Goal: Task Accomplishment & Management: Manage account settings

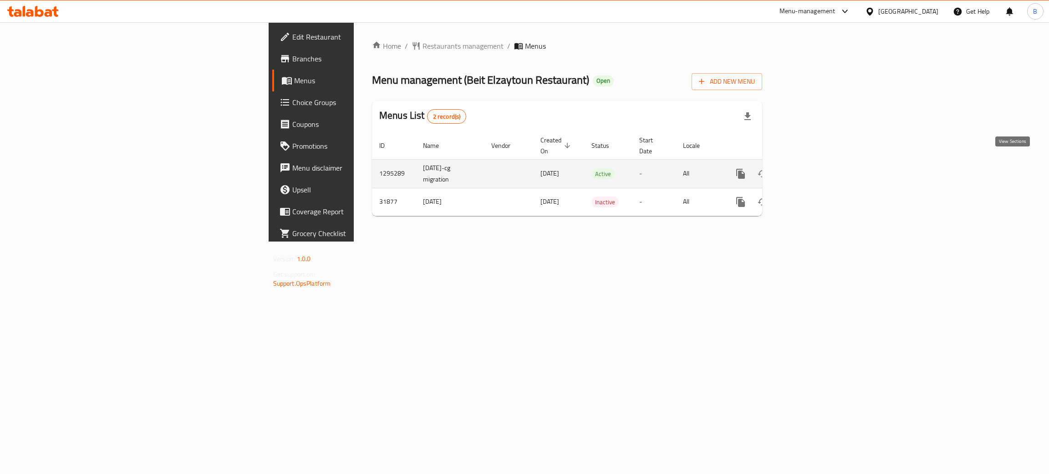
click at [817, 170] on link "enhanced table" at bounding box center [806, 174] width 22 height 22
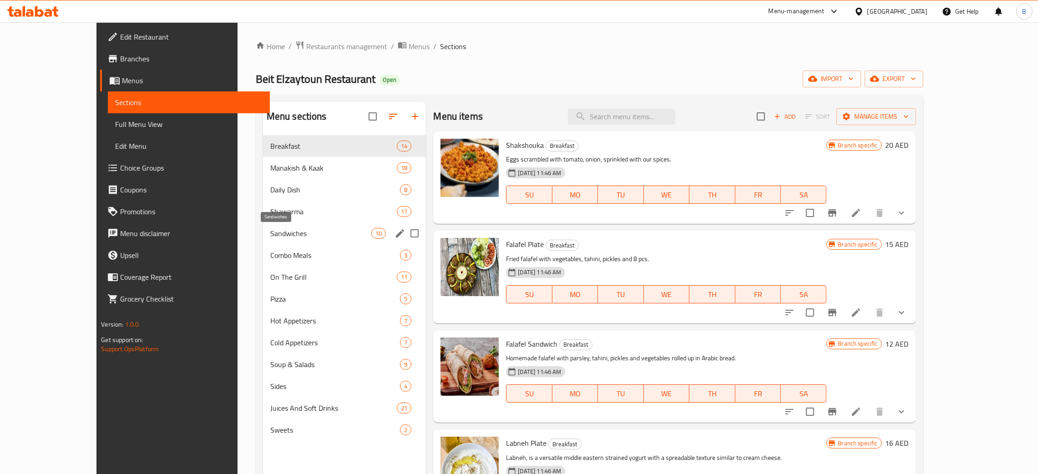
click at [270, 237] on span "Sandwiches" at bounding box center [320, 233] width 101 height 11
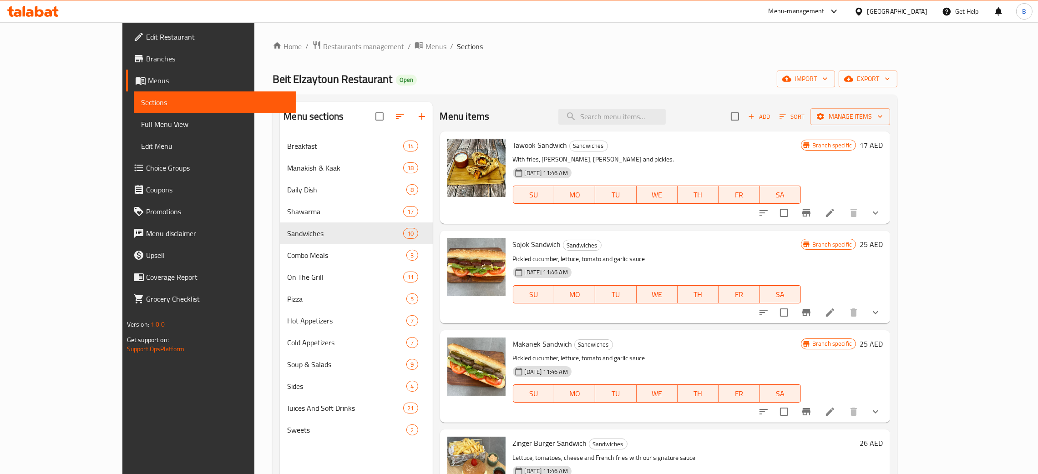
click at [834, 212] on icon at bounding box center [830, 213] width 8 height 8
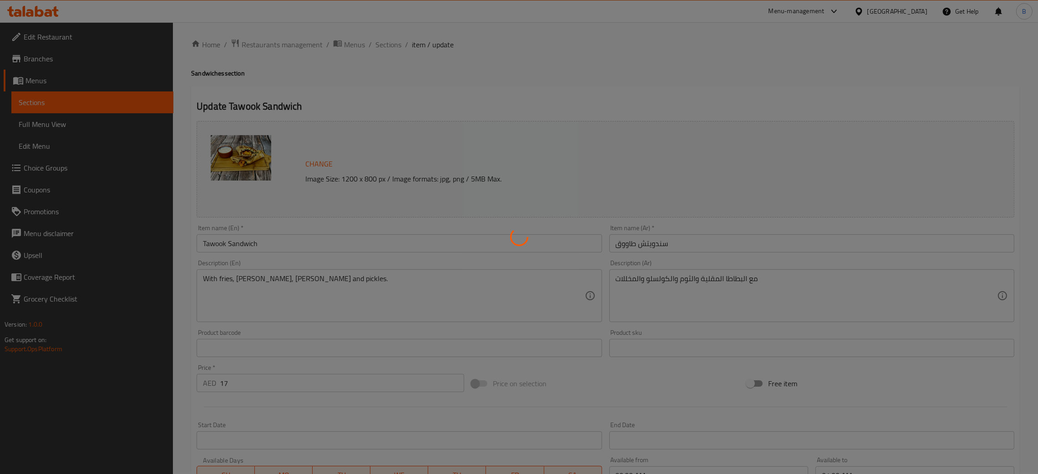
type input "أختيارك لأضافة مشروب"
type input "0"
type input "1"
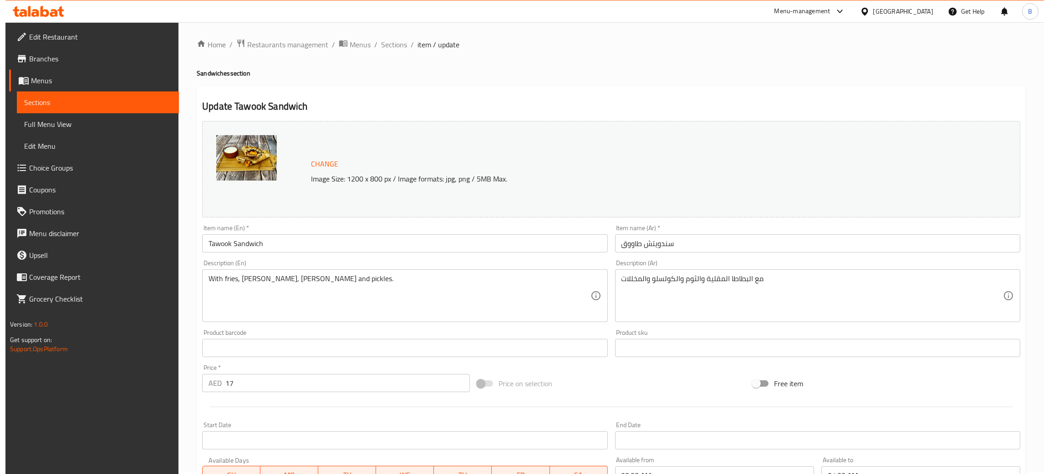
scroll to position [197, 0]
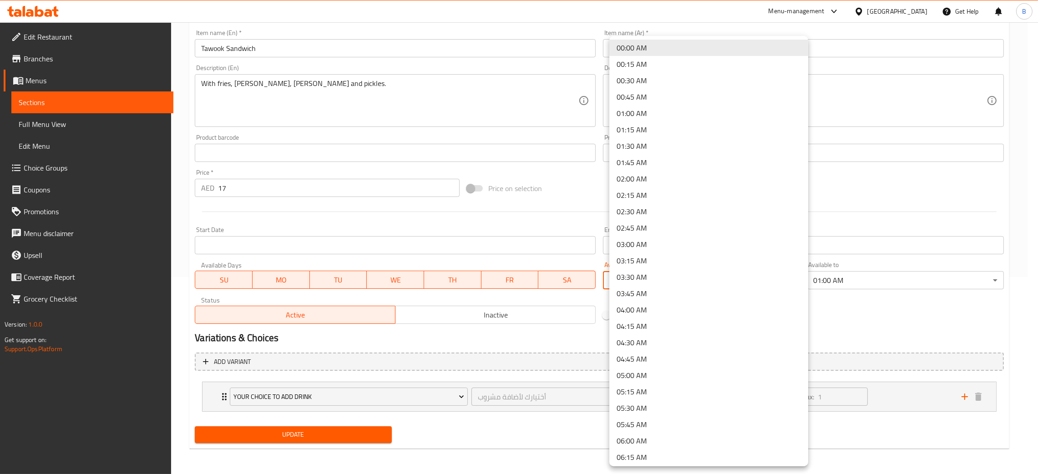
click at [731, 277] on body "​ Menu-management [GEOGRAPHIC_DATA] Get Help B Edit Restaurant Branches Menus S…" at bounding box center [519, 51] width 1038 height 452
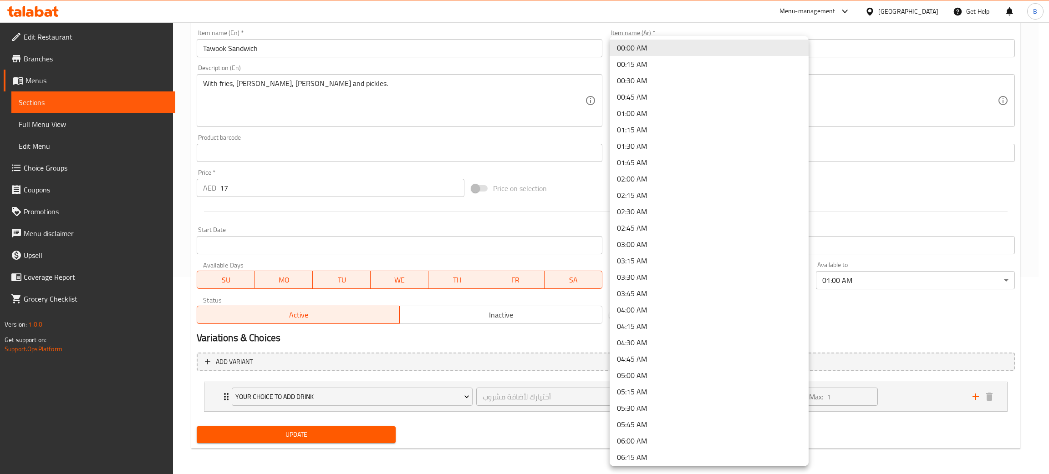
click at [847, 95] on div at bounding box center [524, 237] width 1049 height 474
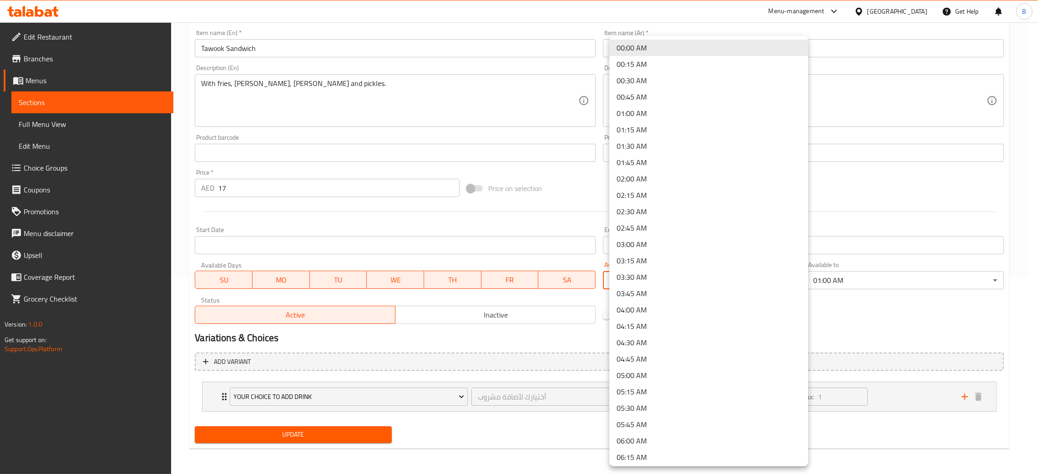
click at [768, 277] on body "​ Menu-management [GEOGRAPHIC_DATA] Get Help B Edit Restaurant Branches Menus S…" at bounding box center [519, 51] width 1038 height 452
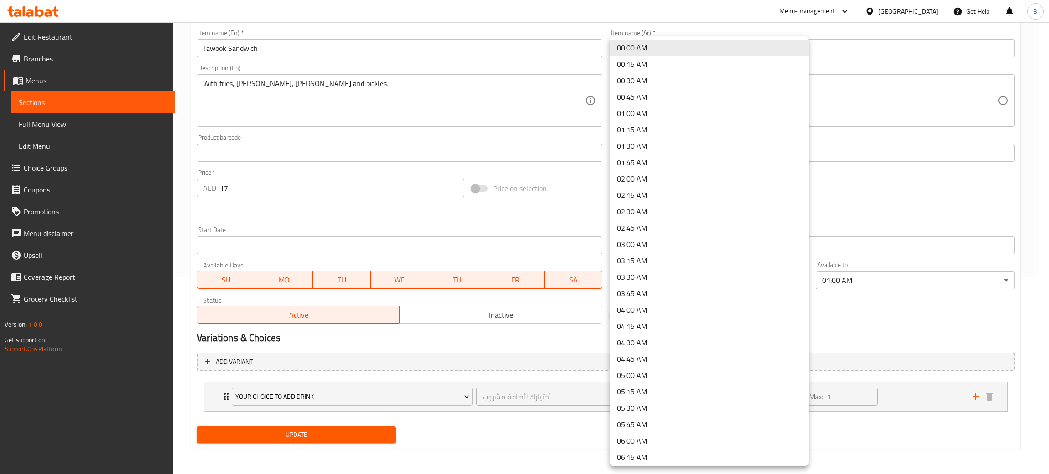
click at [841, 194] on div at bounding box center [524, 237] width 1049 height 474
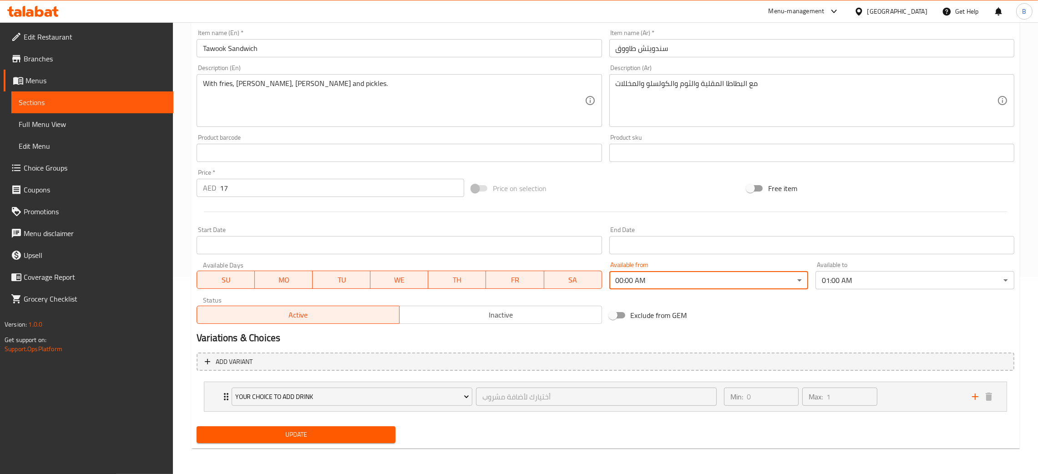
click at [711, 277] on body "​ Menu-management [GEOGRAPHIC_DATA] Get Help B Edit Restaurant Branches Menus S…" at bounding box center [519, 51] width 1038 height 452
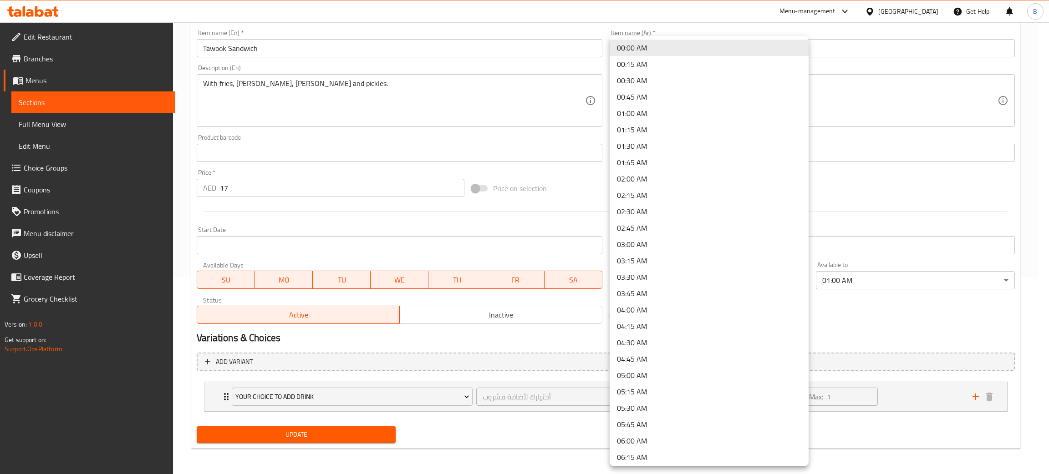
click at [659, 62] on li "00:15 AM" at bounding box center [708, 64] width 199 height 16
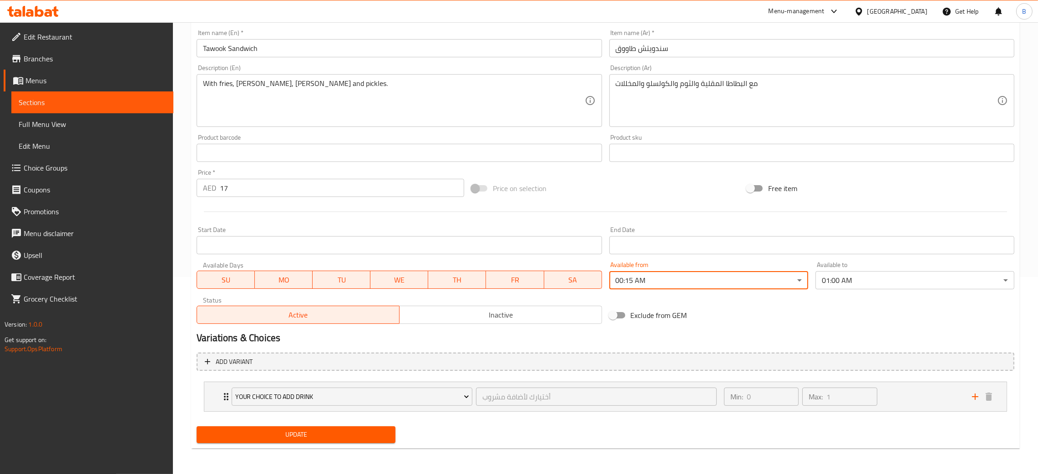
click at [828, 273] on body "​ Menu-management [GEOGRAPHIC_DATA] Get Help B Edit Restaurant Branches Menus S…" at bounding box center [519, 51] width 1038 height 452
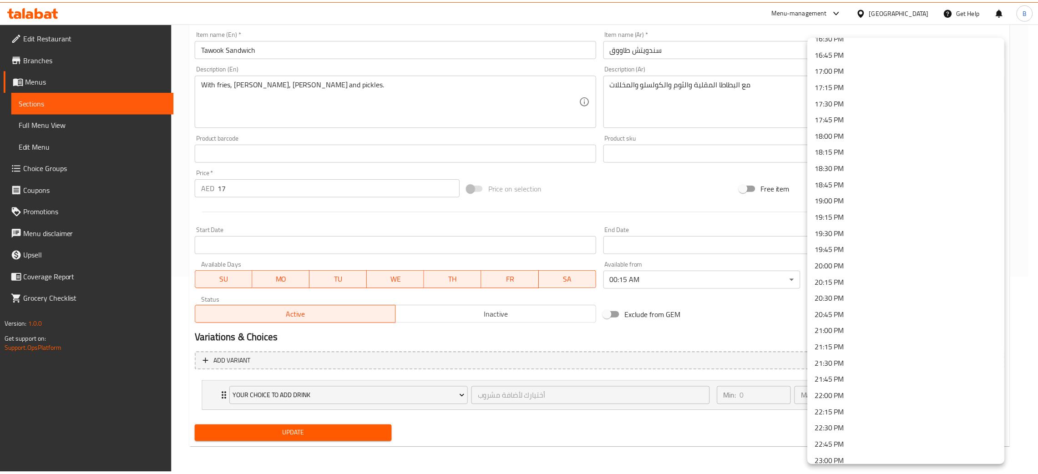
scroll to position [1165, 0]
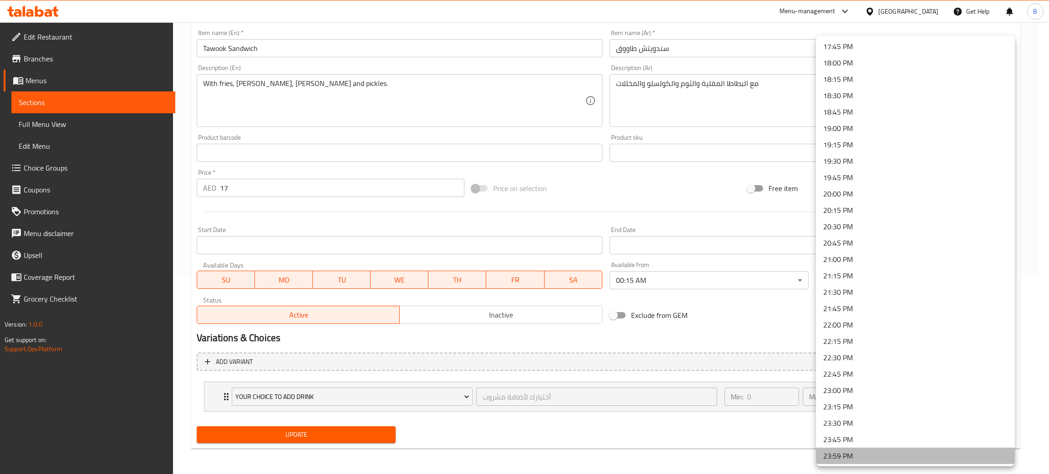
click at [974, 461] on li "23:59 PM" at bounding box center [915, 456] width 199 height 16
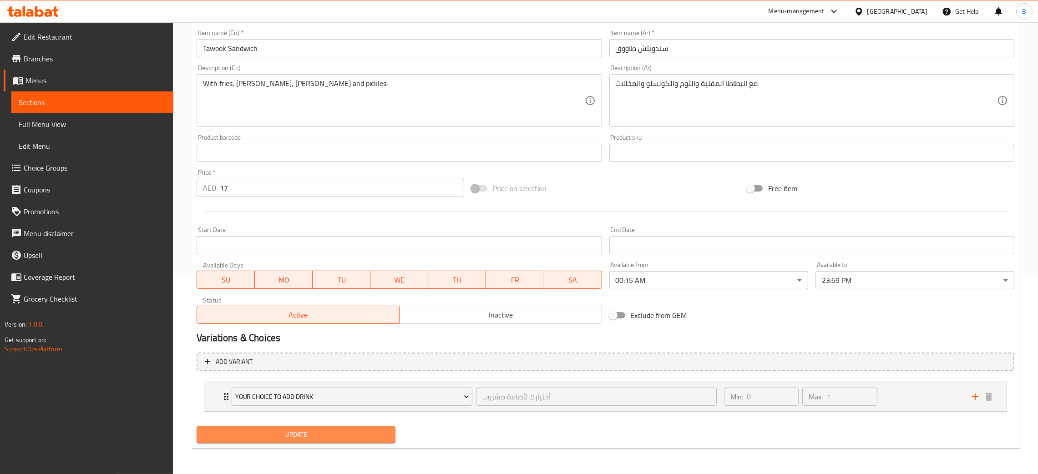
click at [342, 431] on span "Update" at bounding box center [296, 434] width 184 height 11
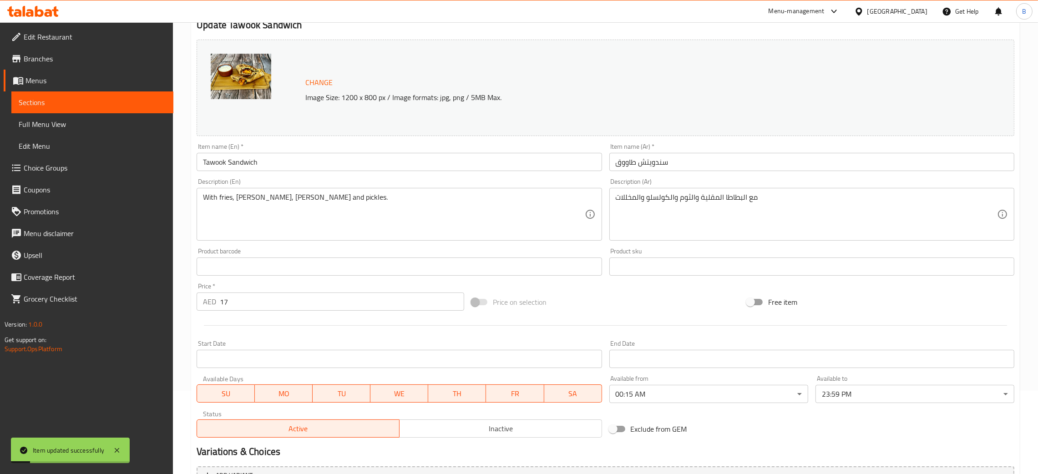
scroll to position [0, 0]
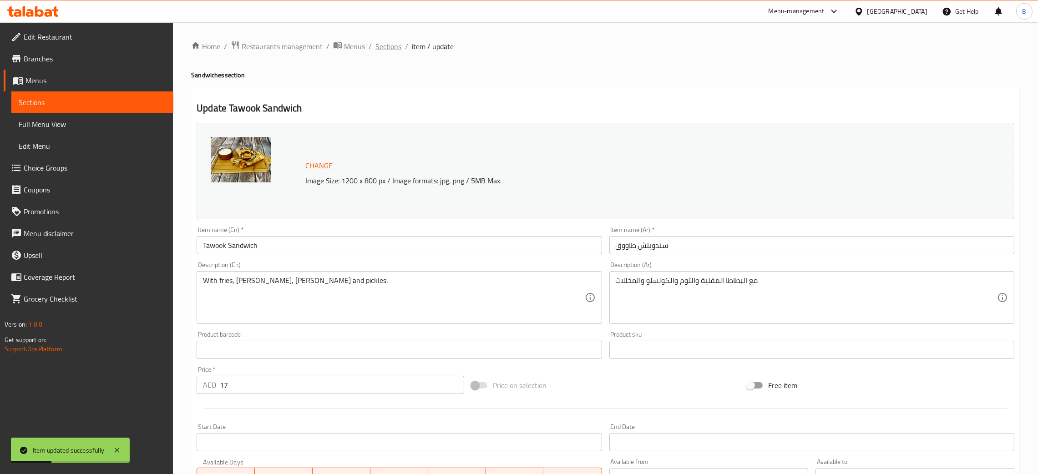
click at [397, 46] on span "Sections" at bounding box center [388, 46] width 26 height 11
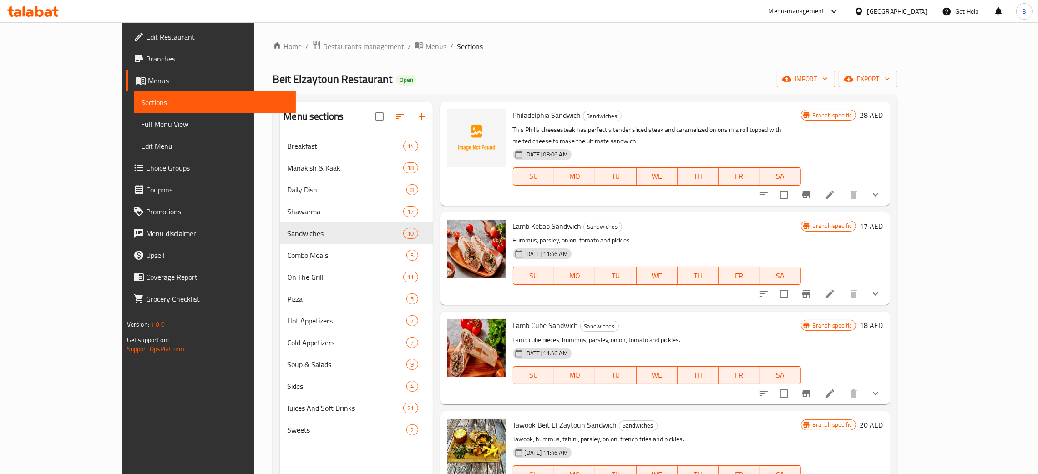
scroll to position [553, 0]
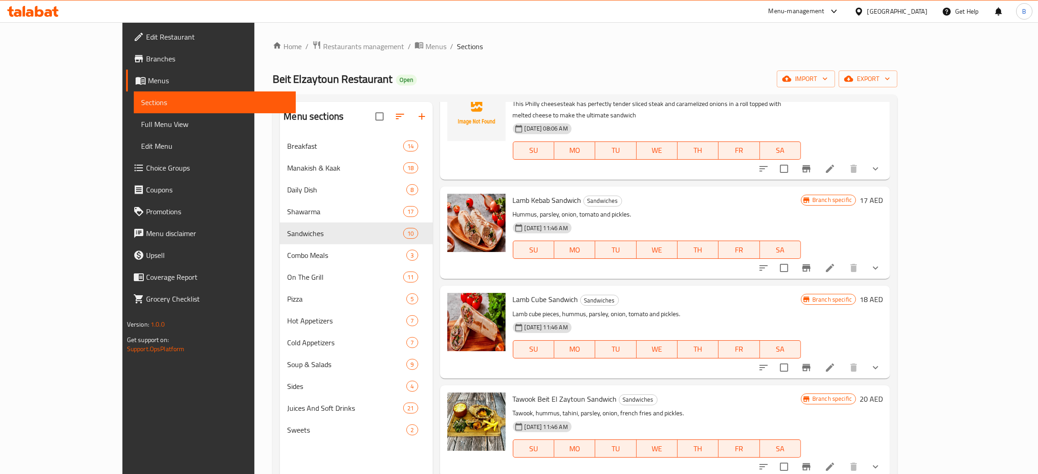
click at [843, 461] on li at bounding box center [829, 467] width 25 height 16
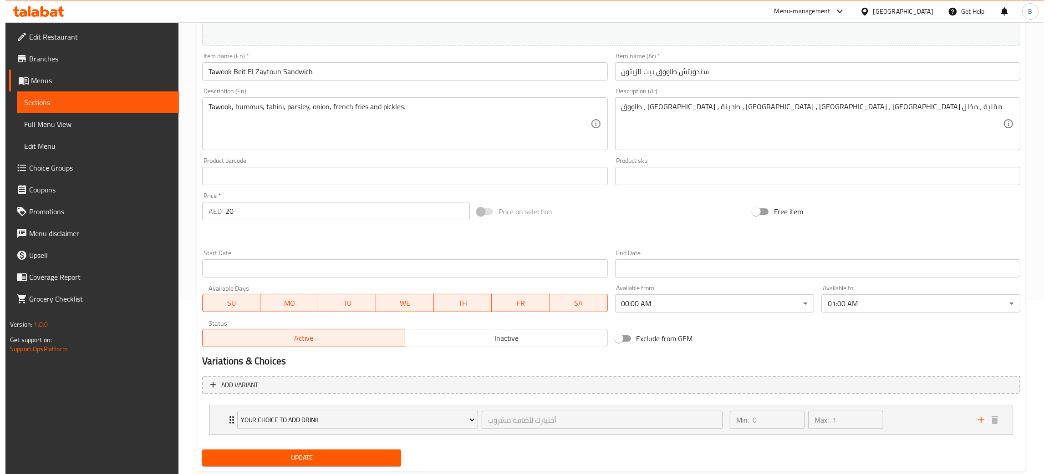
scroll to position [197, 0]
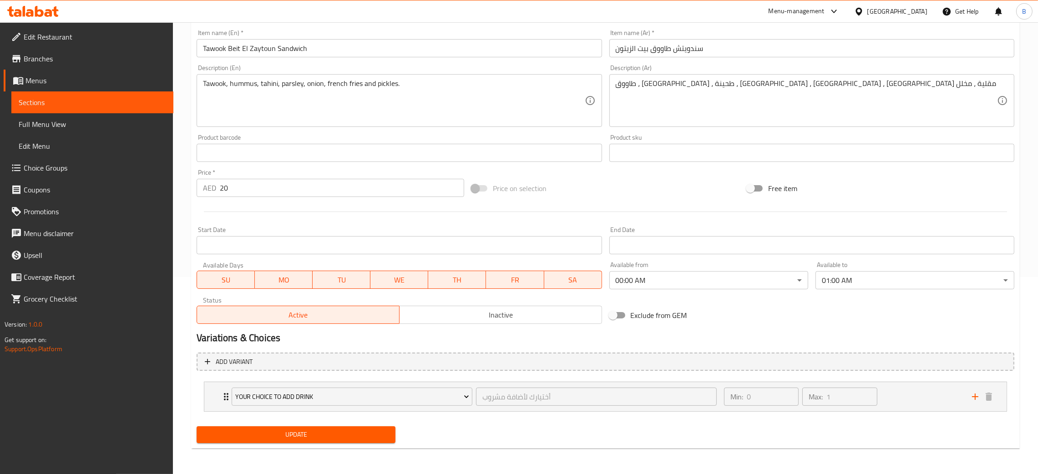
click at [741, 277] on body "​ Menu-management [GEOGRAPHIC_DATA] Get Help B Edit Restaurant Branches Menus S…" at bounding box center [519, 51] width 1038 height 452
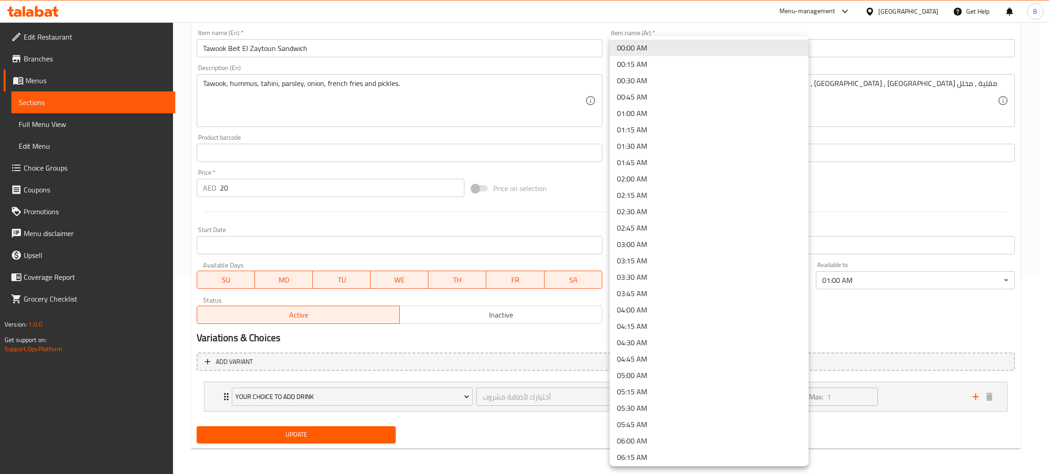
click at [680, 51] on li "00:00 AM" at bounding box center [708, 48] width 199 height 16
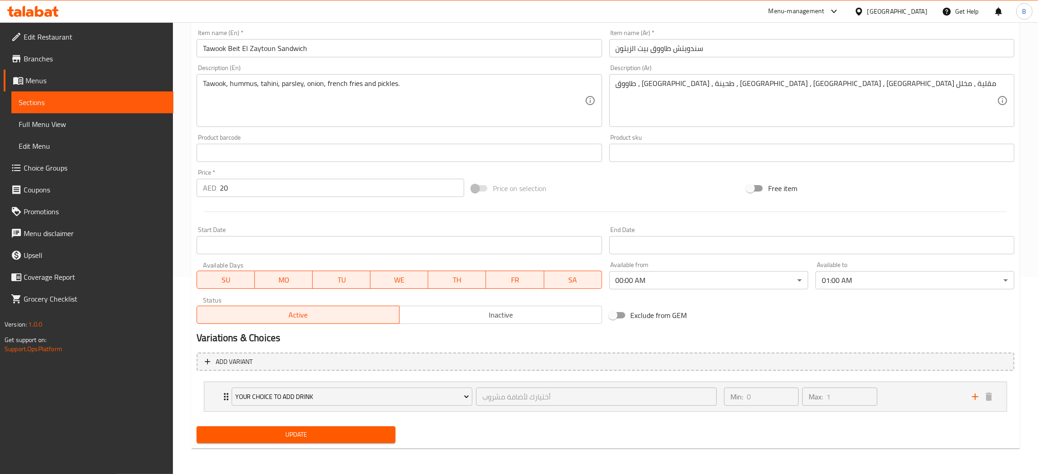
click at [900, 277] on body "​ Menu-management [GEOGRAPHIC_DATA] Get Help B Edit Restaurant Branches Menus S…" at bounding box center [519, 51] width 1038 height 452
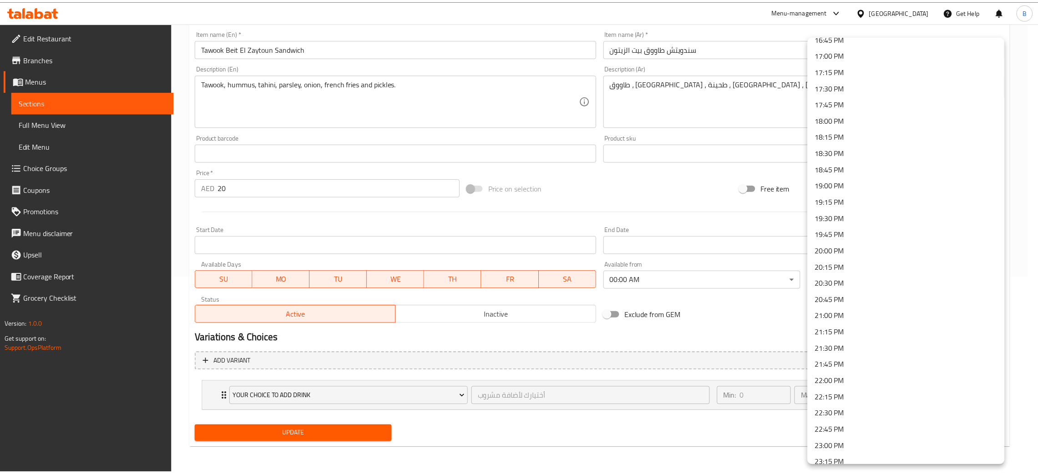
scroll to position [1165, 0]
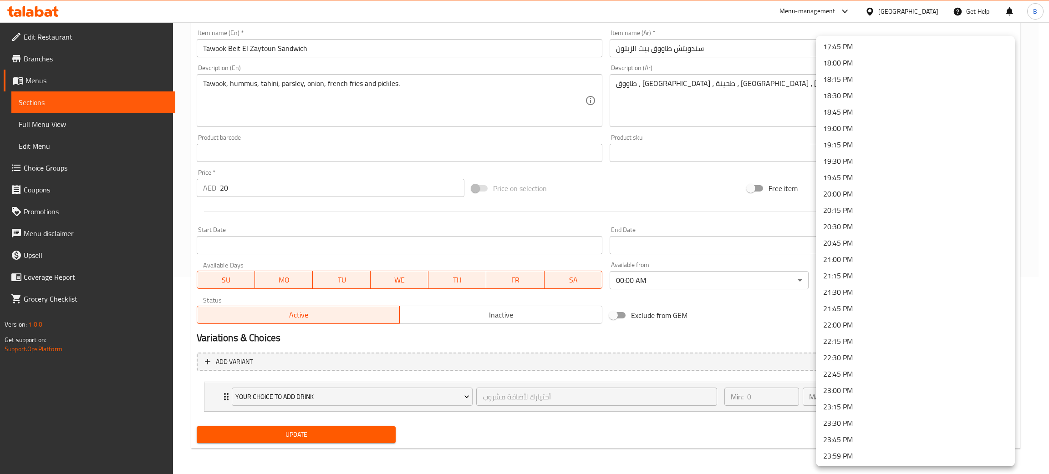
click at [870, 452] on li "23:59 PM" at bounding box center [915, 456] width 199 height 16
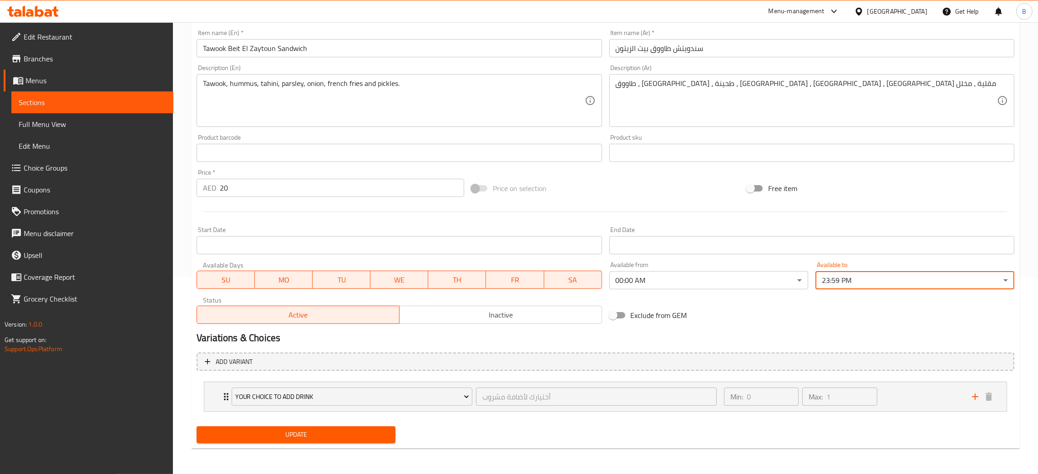
click at [355, 434] on span "Update" at bounding box center [296, 434] width 184 height 11
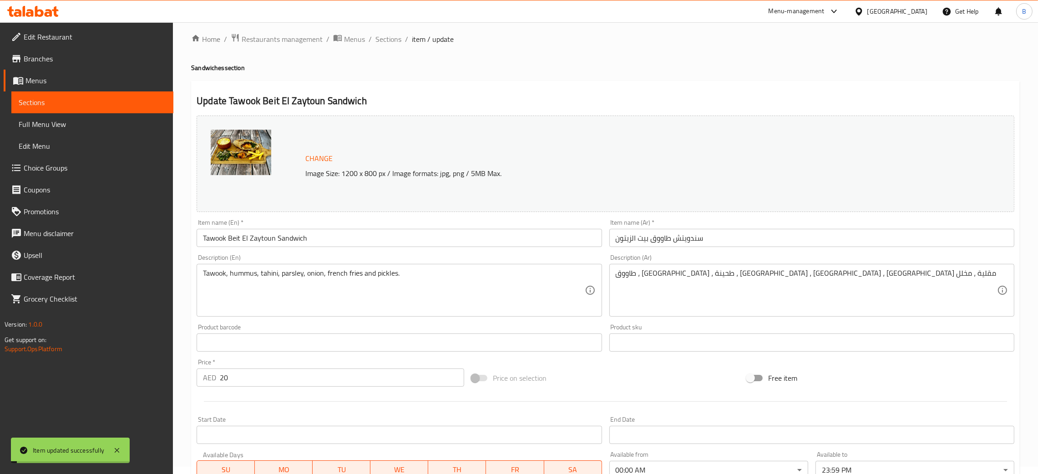
scroll to position [0, 0]
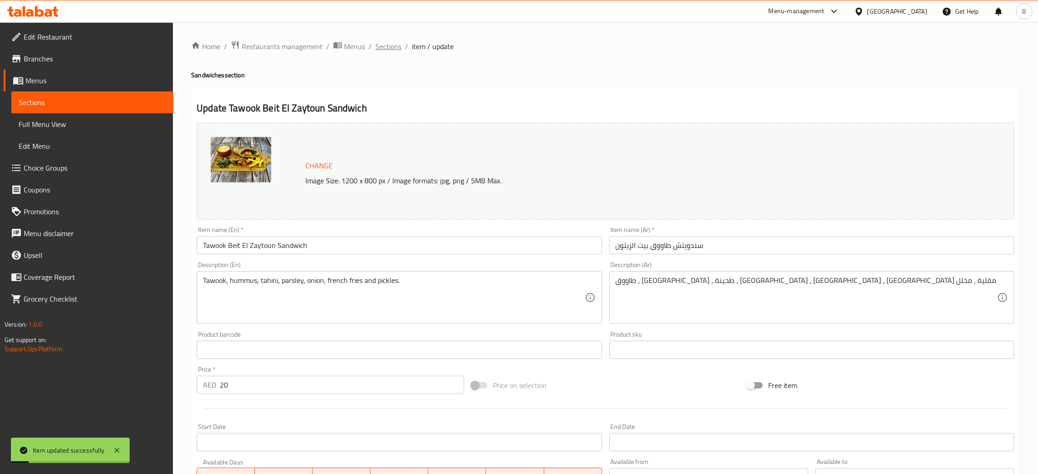
click at [389, 51] on span "Sections" at bounding box center [388, 46] width 26 height 11
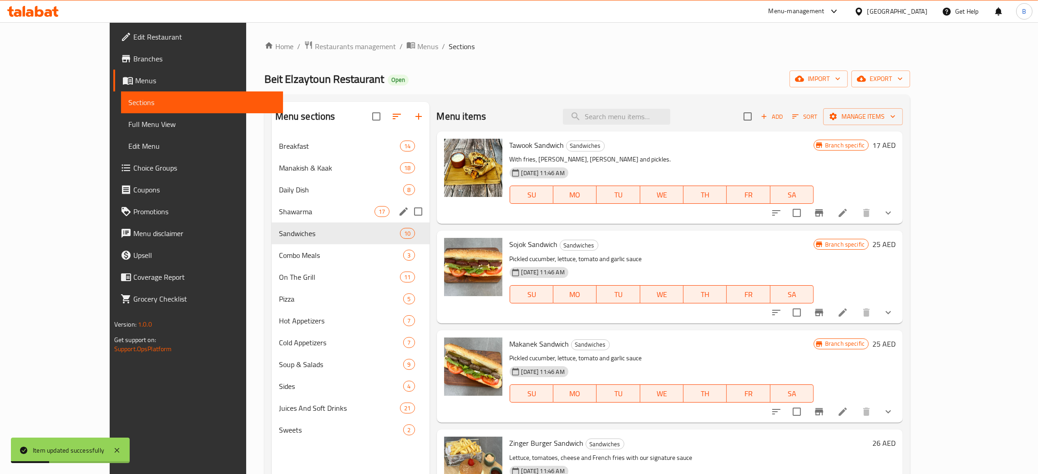
click at [290, 218] on div "Shawarma 17" at bounding box center [351, 212] width 158 height 22
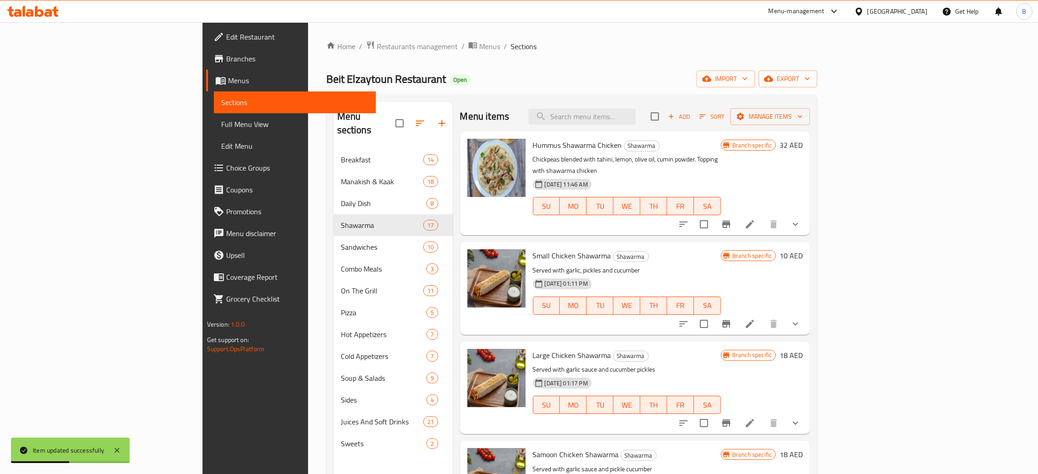
click at [756, 219] on icon at bounding box center [750, 224] width 11 height 11
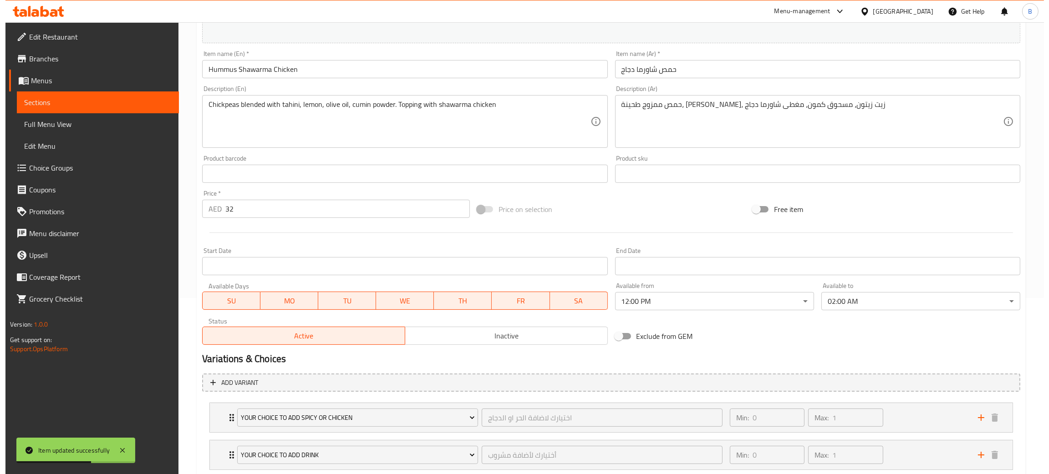
scroll to position [234, 0]
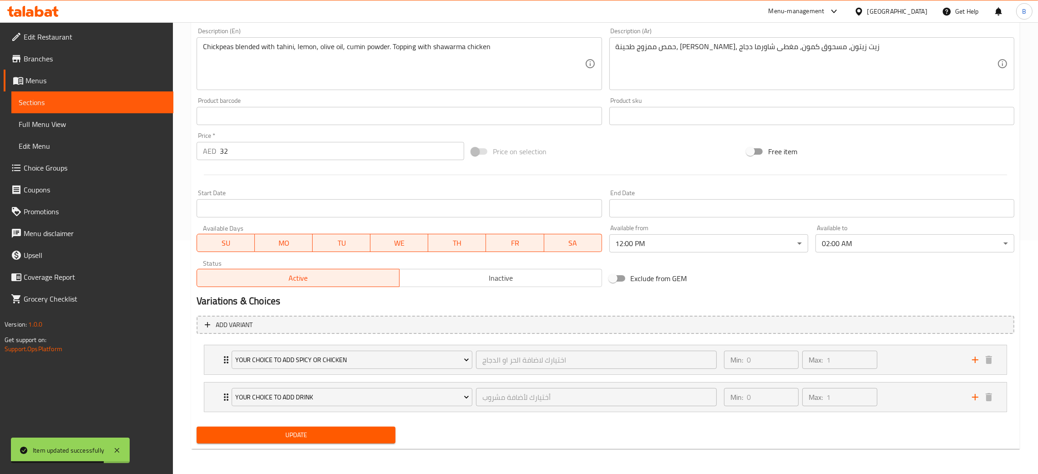
click at [709, 240] on body "Item updated successfully ​ Menu-management [GEOGRAPHIC_DATA] Get Help B Edit R…" at bounding box center [519, 14] width 1038 height 452
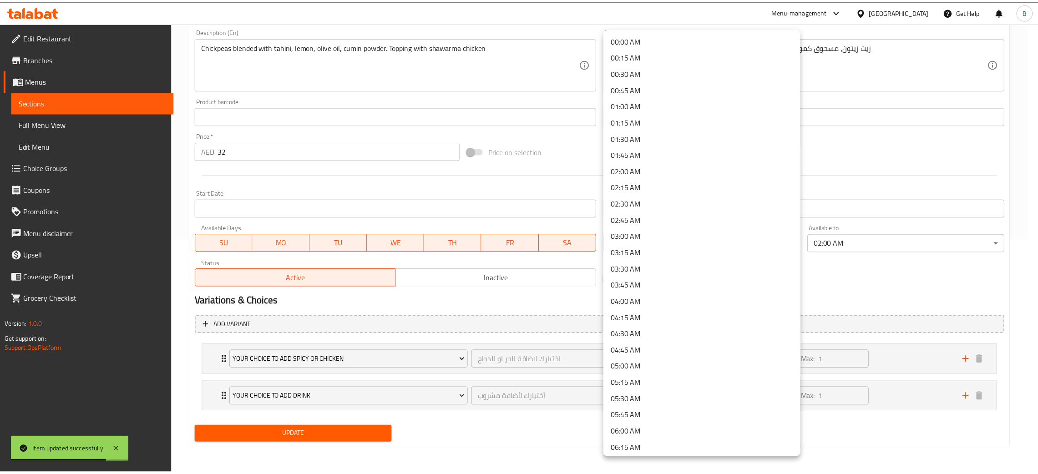
scroll to position [582, 0]
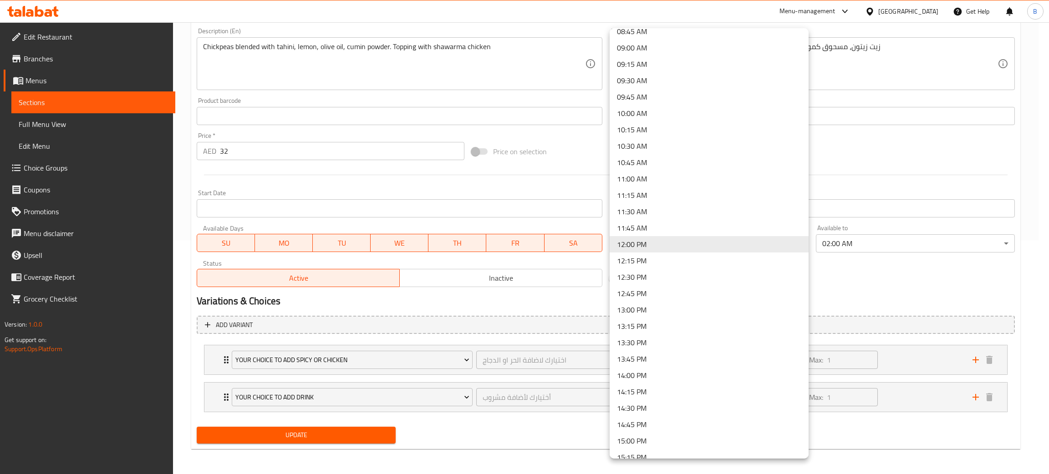
click at [868, 238] on div at bounding box center [524, 237] width 1049 height 474
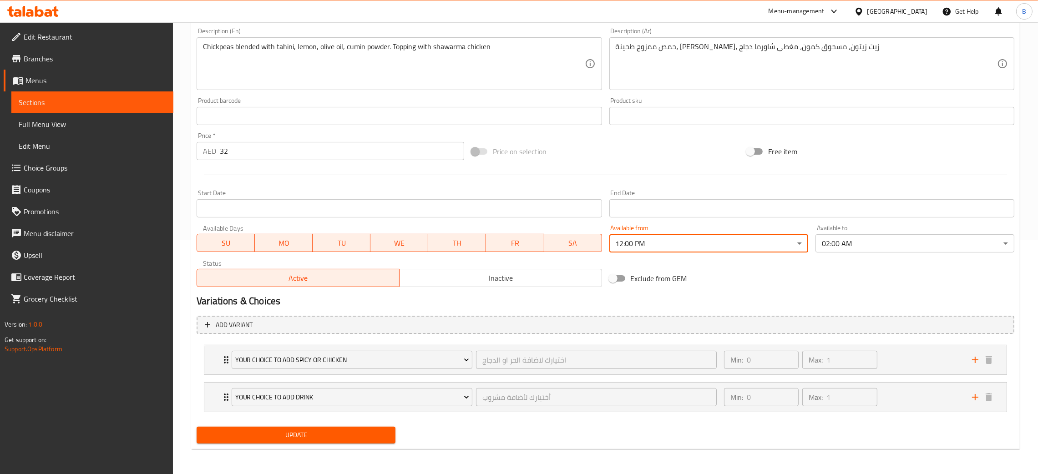
click at [868, 238] on body "​ Menu-management [GEOGRAPHIC_DATA] Get Help B Edit Restaurant Branches Menus S…" at bounding box center [519, 14] width 1038 height 452
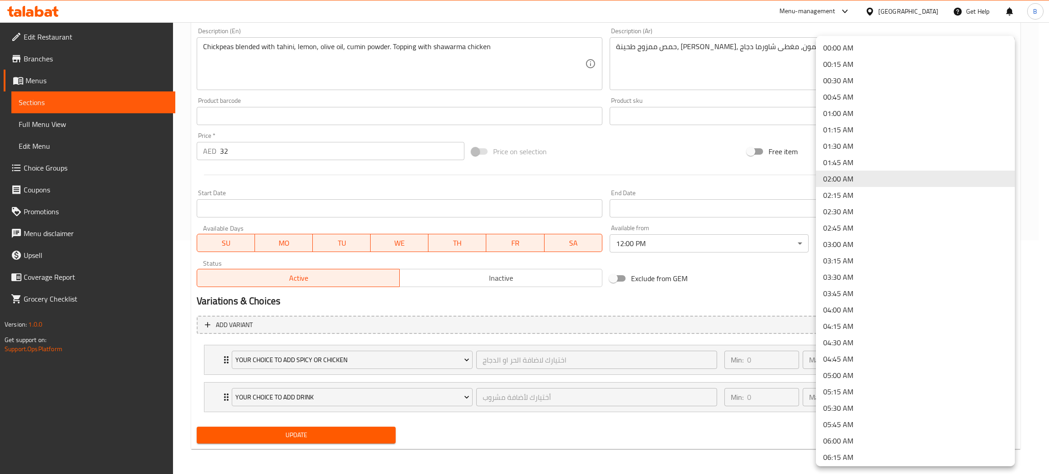
drag, startPoint x: 472, startPoint y: 317, endPoint x: 479, endPoint y: 303, distance: 15.5
click at [473, 320] on div at bounding box center [524, 237] width 1049 height 474
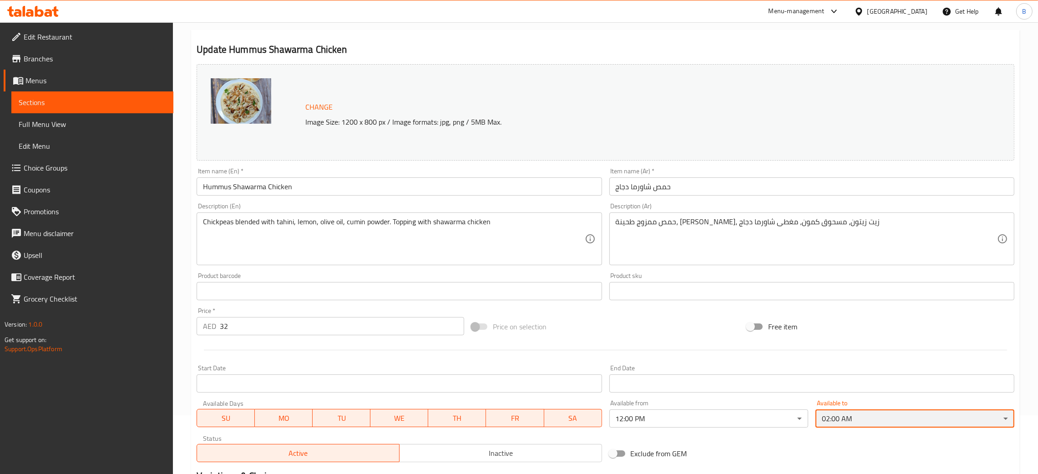
scroll to position [0, 0]
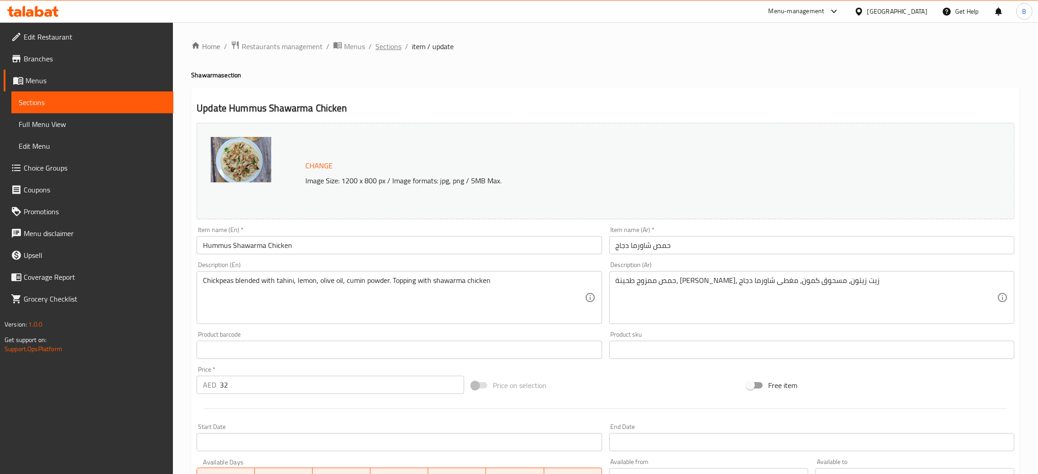
click at [386, 45] on span "Sections" at bounding box center [388, 46] width 26 height 11
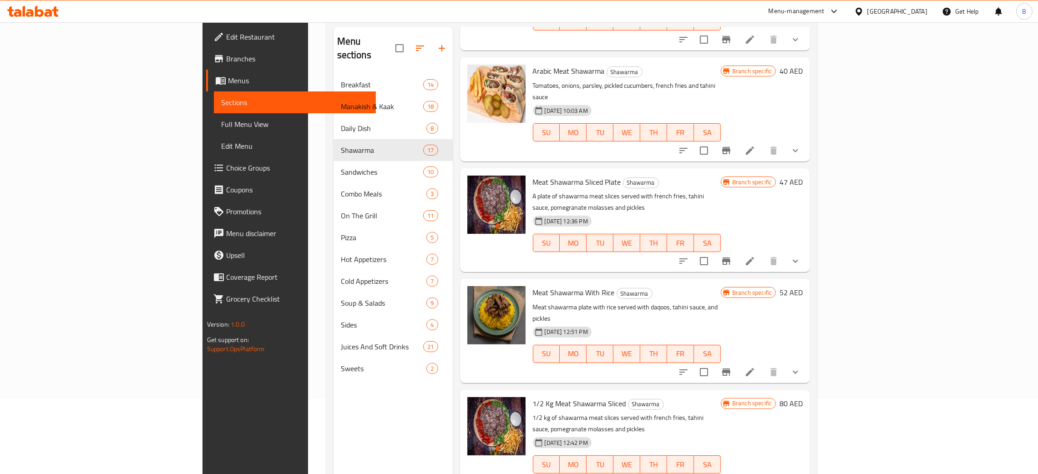
scroll to position [128, 0]
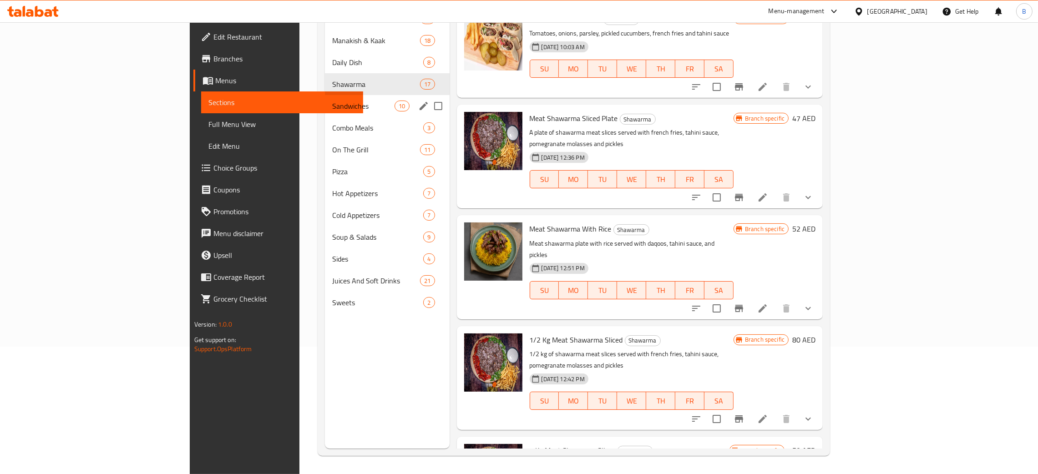
click at [325, 111] on div "Sandwiches 10" at bounding box center [387, 106] width 125 height 22
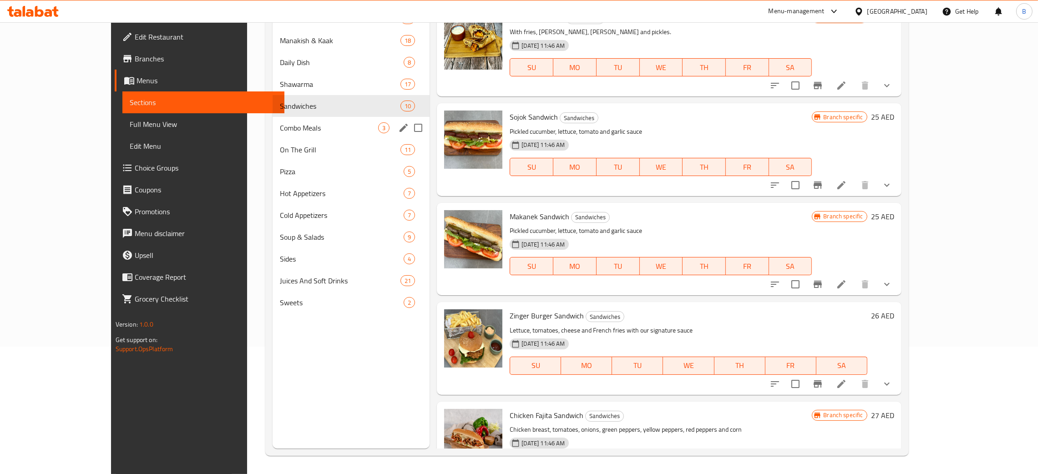
click at [280, 132] on span "Combo Meals" at bounding box center [329, 127] width 98 height 11
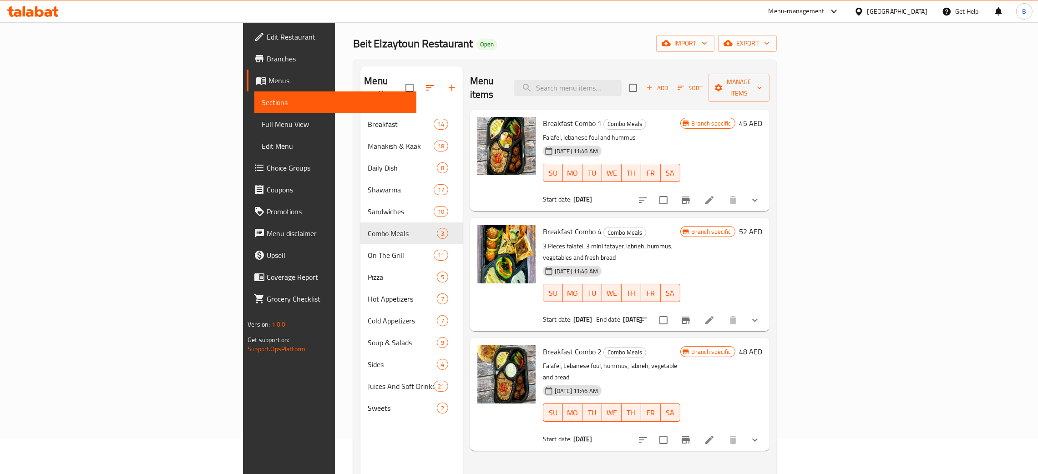
scroll to position [15, 0]
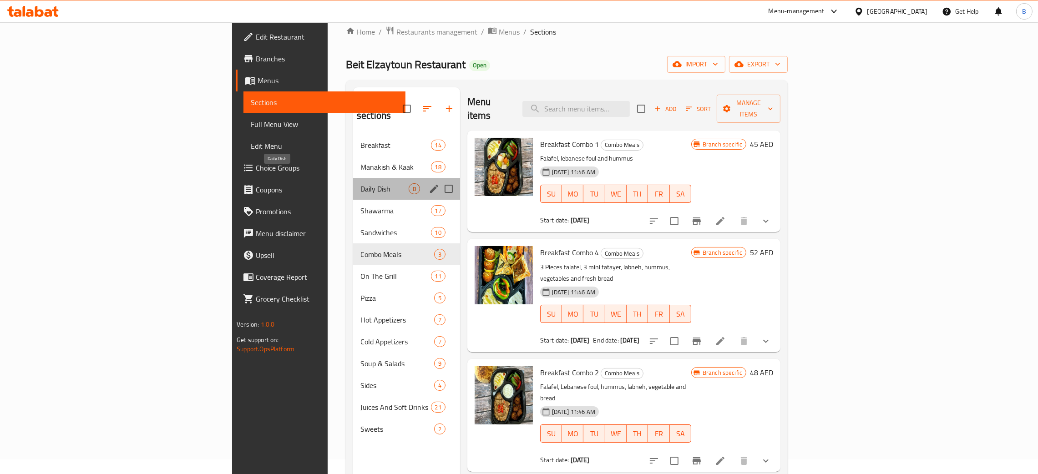
click at [360, 183] on span "Daily Dish" at bounding box center [384, 188] width 48 height 11
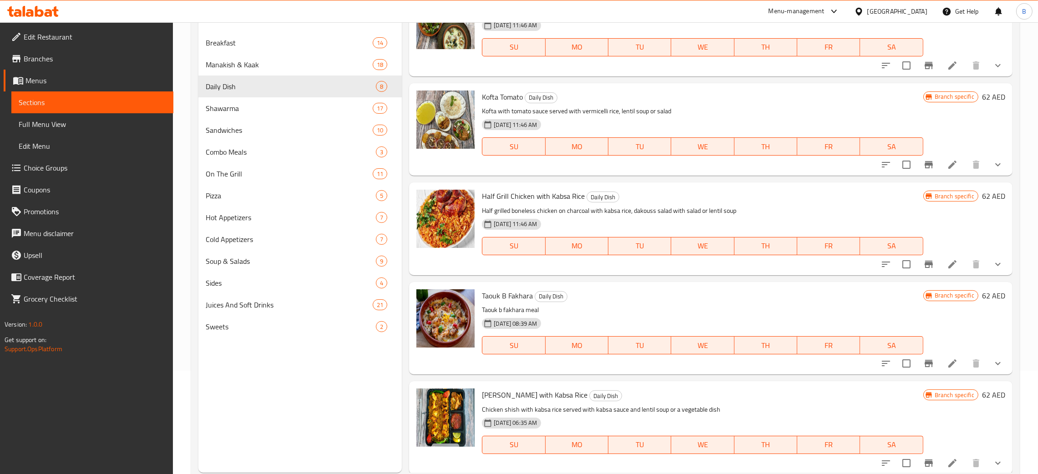
scroll to position [128, 0]
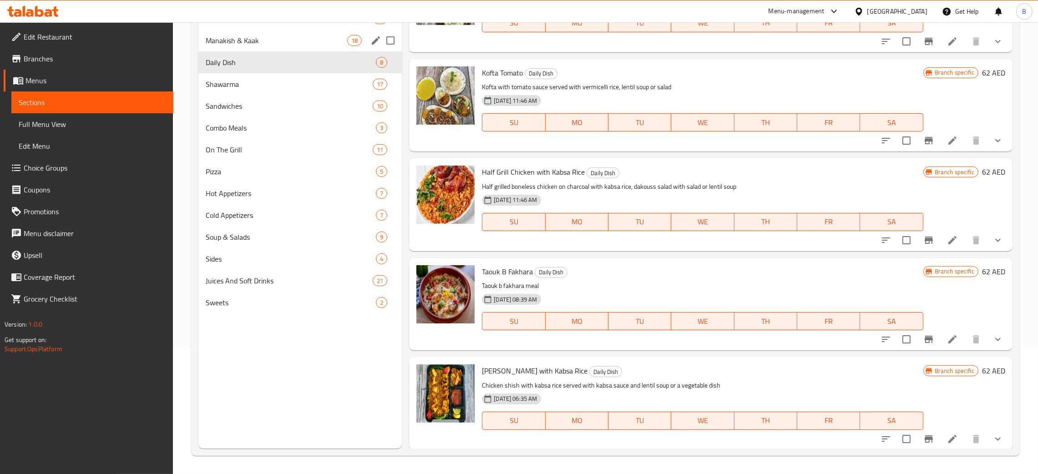
click at [256, 34] on div "Manakish & Kaak 18" at bounding box center [299, 41] width 203 height 22
